Goal: Find specific page/section: Find specific page/section

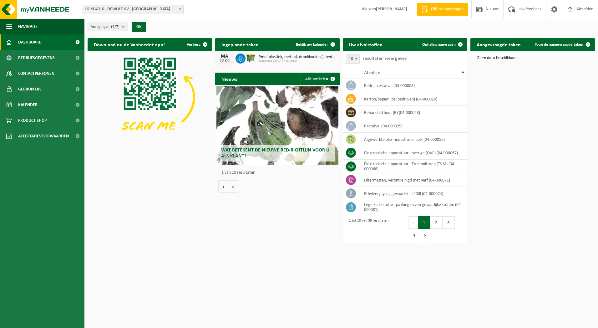
click at [180, 10] on b at bounding box center [180, 9] width 3 height 2
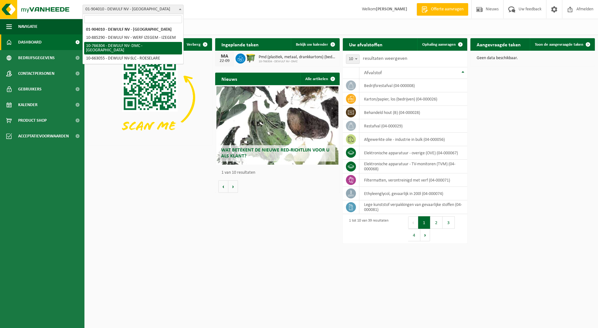
select select "13137"
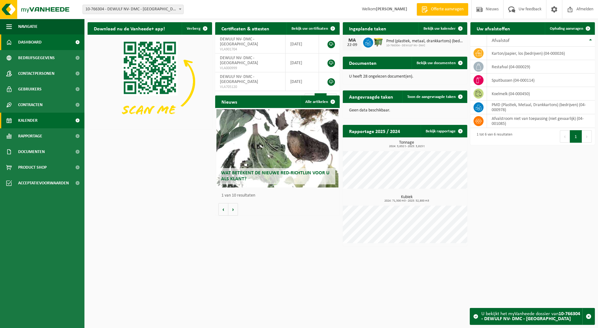
click at [28, 119] on span "Kalender" at bounding box center [27, 121] width 19 height 16
